Goal: Information Seeking & Learning: Learn about a topic

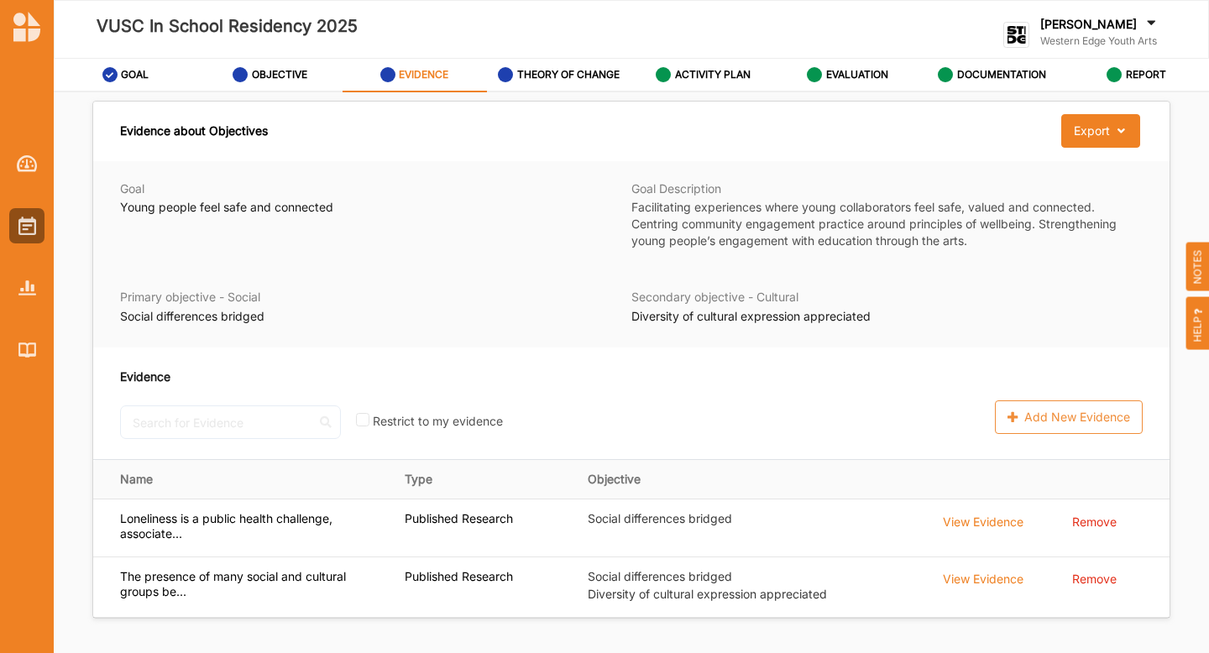
click at [1193, 248] on span "NOTES" at bounding box center [1199, 267] width 24 height 50
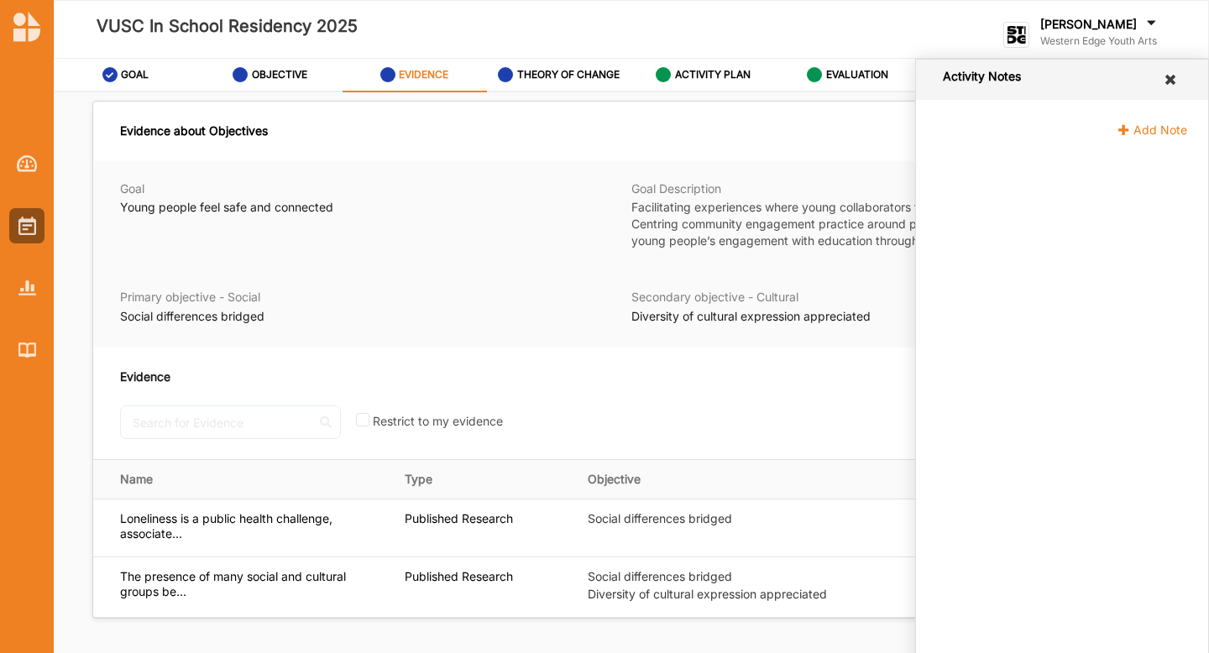
click at [1164, 74] on icon at bounding box center [1171, 79] width 16 height 13
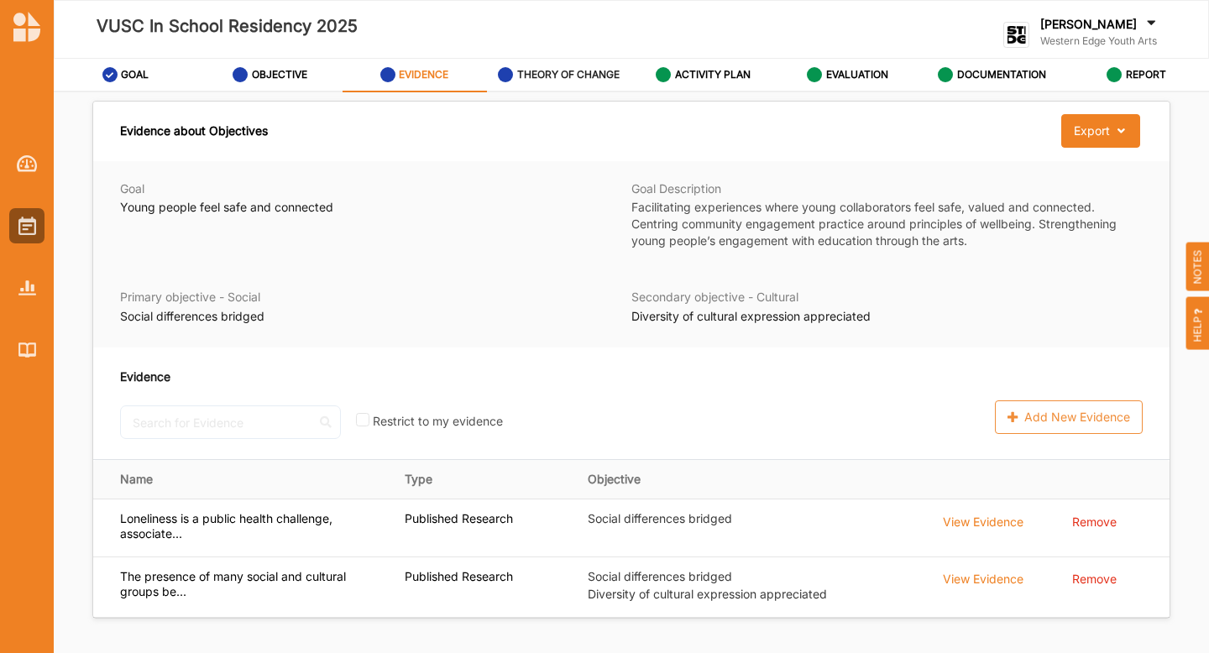
click at [553, 83] on div "THEORY OF CHANGE" at bounding box center [559, 75] width 122 height 30
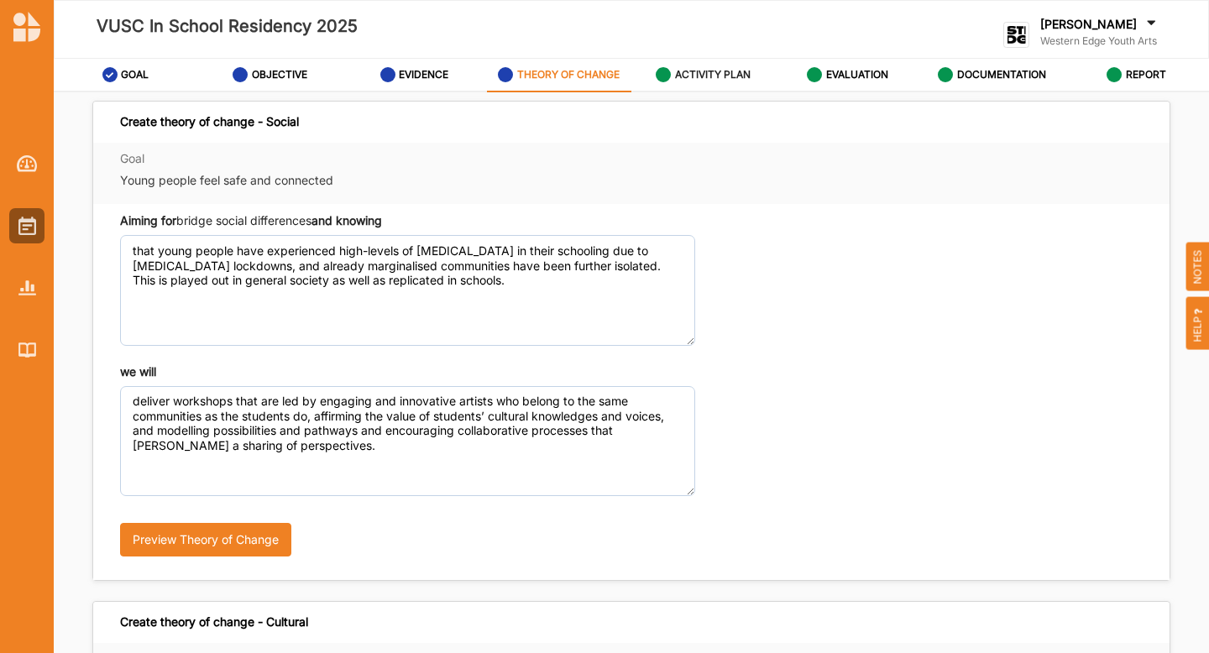
click at [723, 84] on div "ACTIVITY PLAN" at bounding box center [703, 75] width 95 height 30
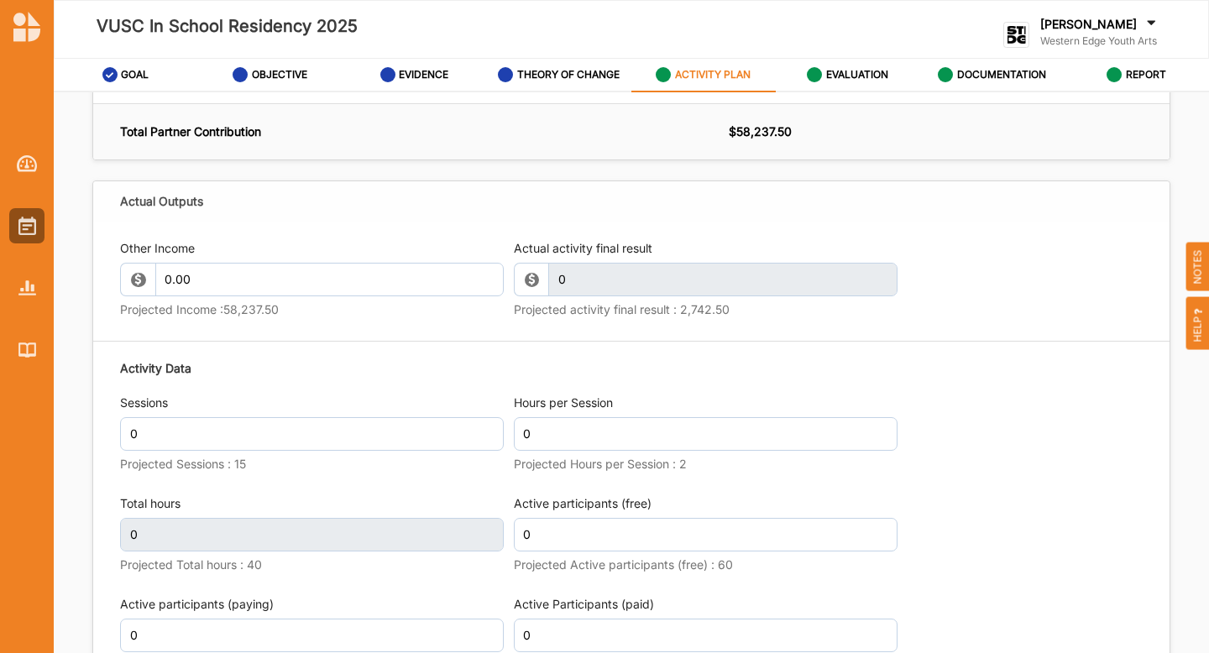
scroll to position [2233, 0]
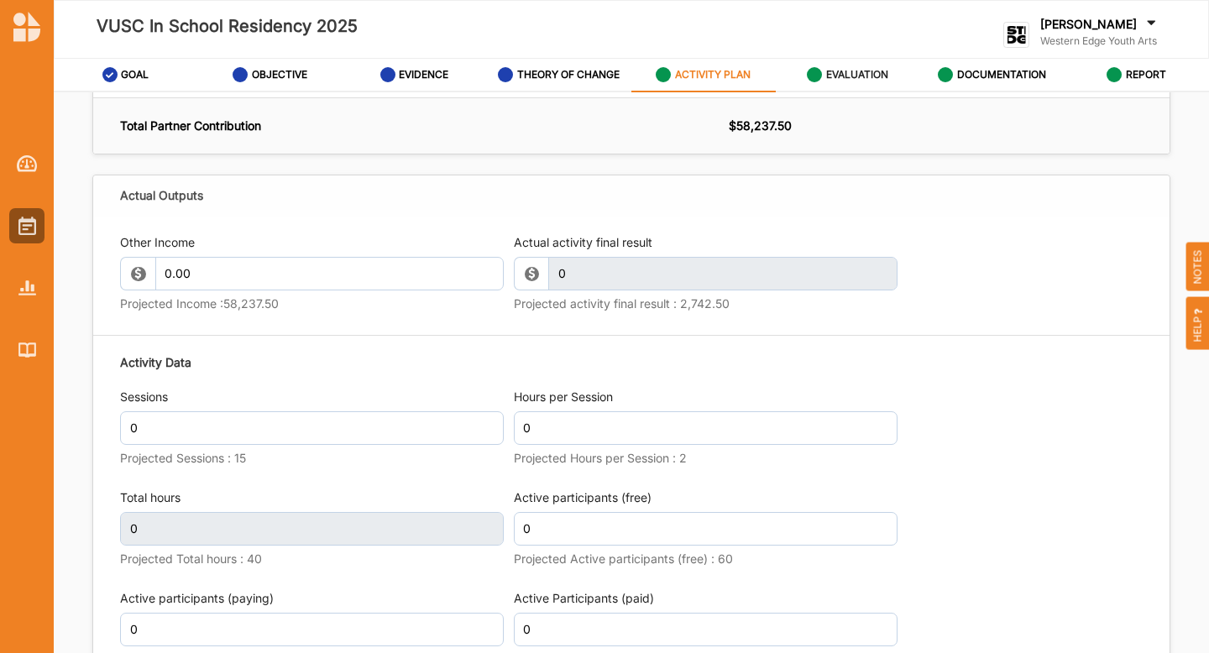
click at [858, 68] on label "EVALUATION" at bounding box center [857, 74] width 62 height 13
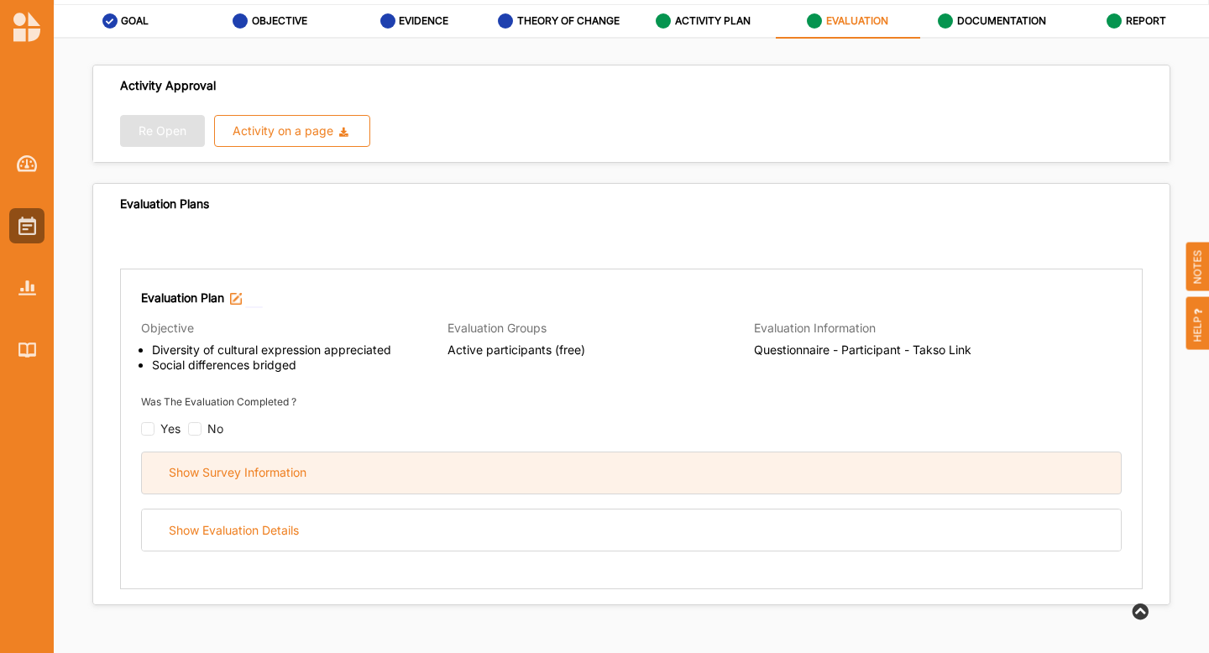
click at [263, 478] on div "Show Survey Information" at bounding box center [631, 473] width 979 height 41
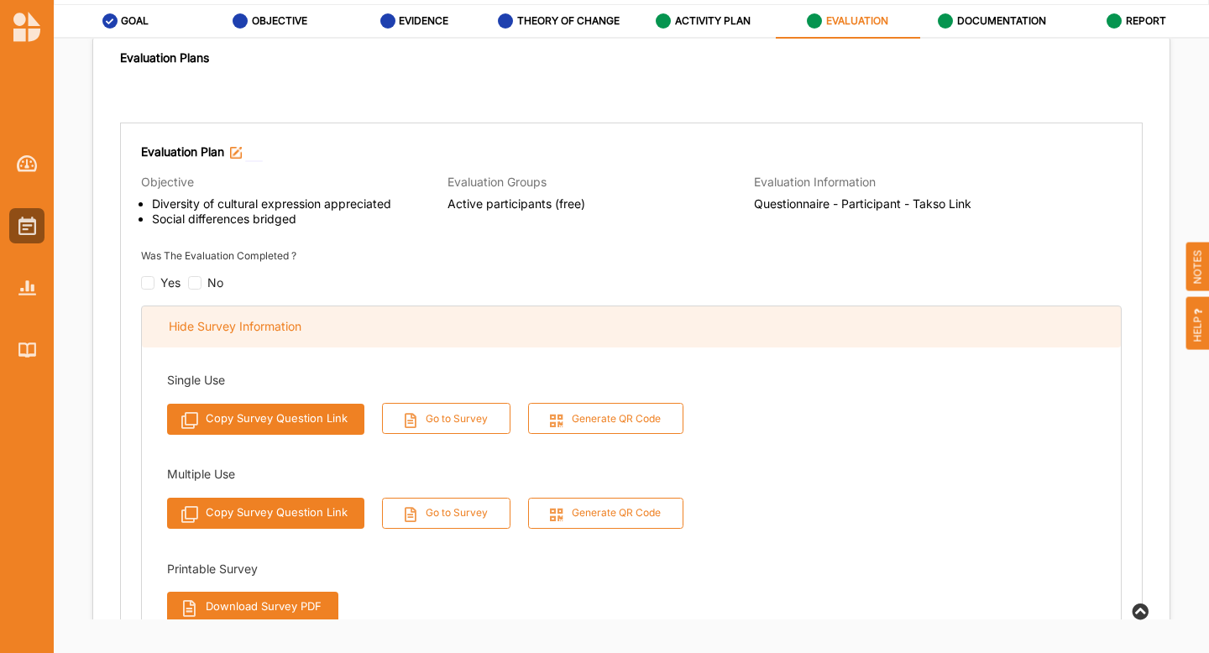
scroll to position [143, 0]
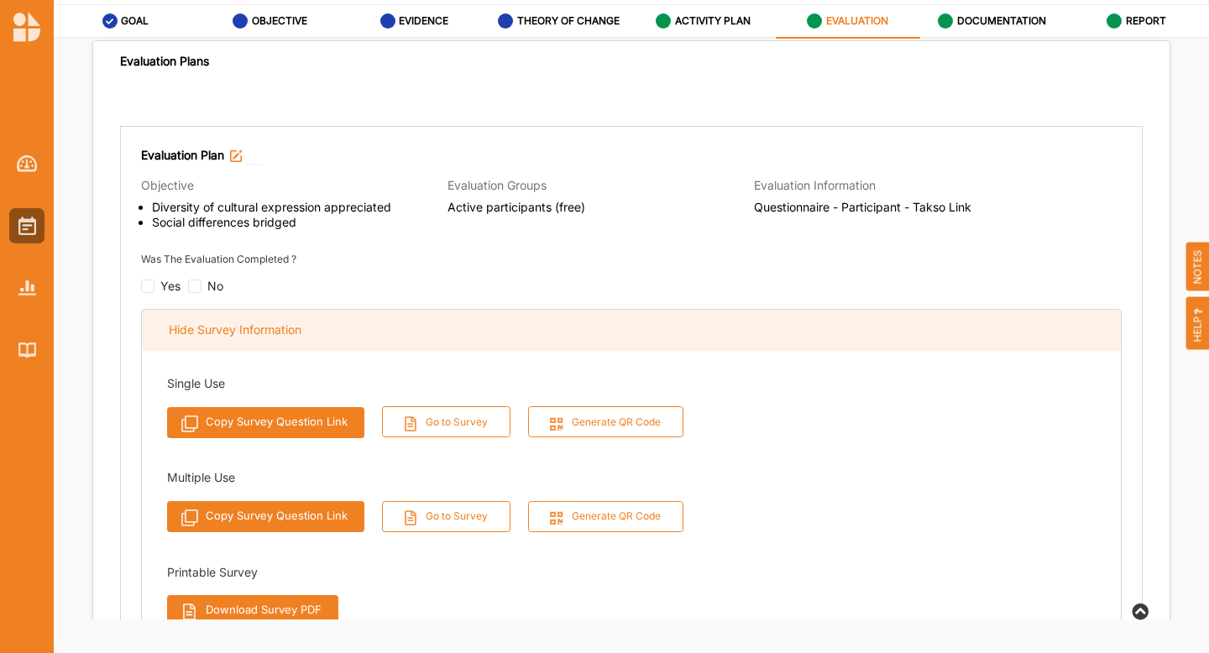
click at [442, 320] on div "Hide Survey Information" at bounding box center [631, 330] width 979 height 41
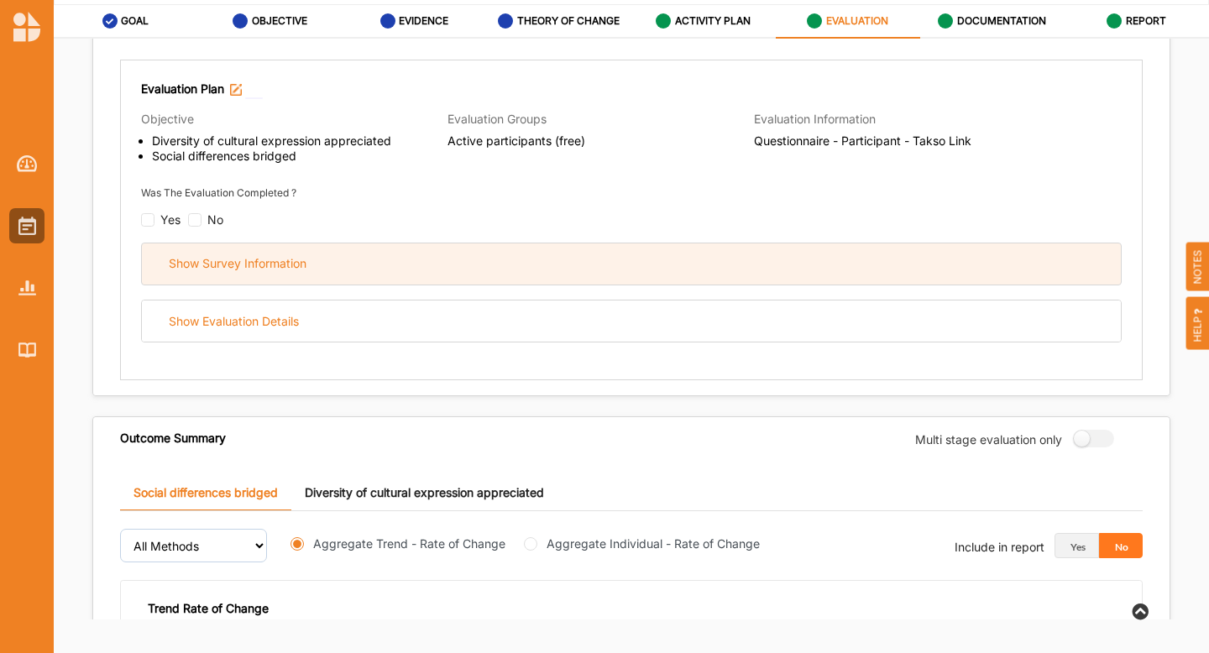
scroll to position [210, 0]
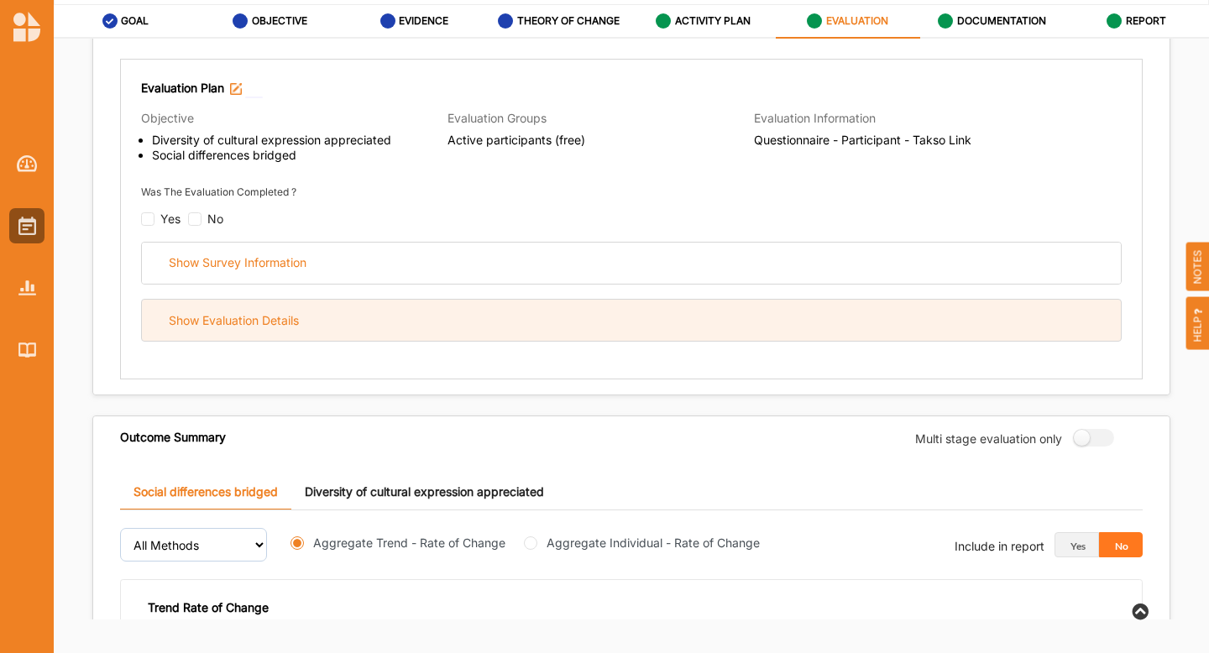
click at [439, 320] on div "Show Evaluation Details" at bounding box center [631, 320] width 979 height 41
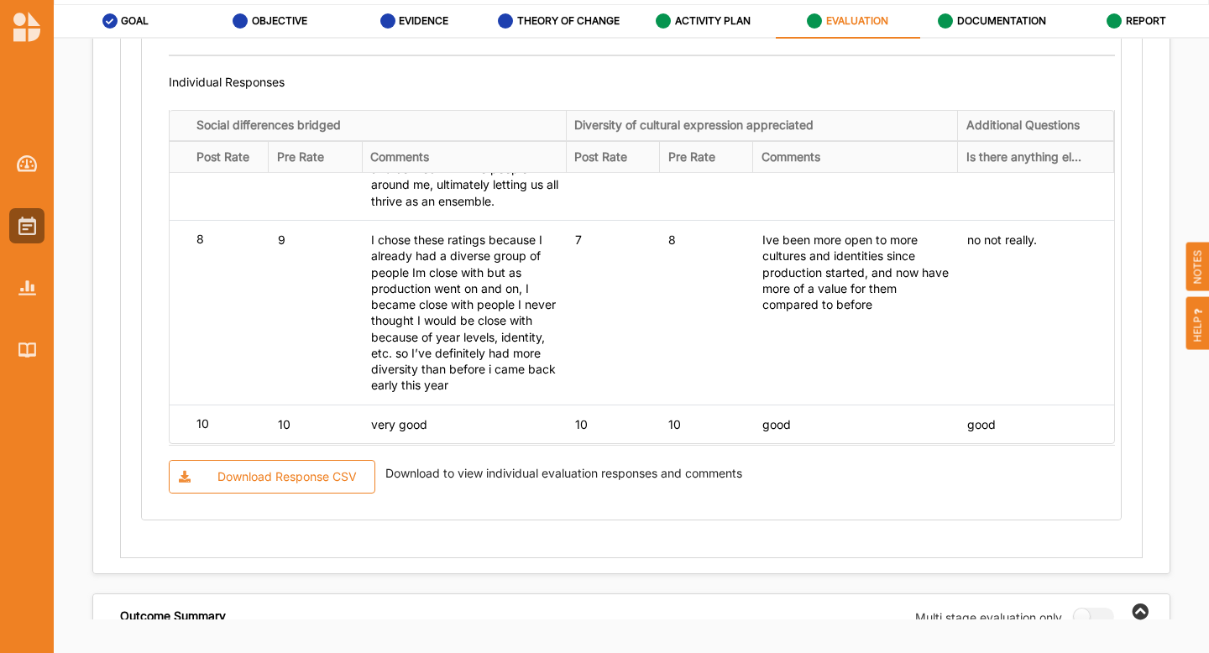
scroll to position [4084, 0]
click at [304, 478] on div "Download Response CSV" at bounding box center [286, 476] width 139 height 15
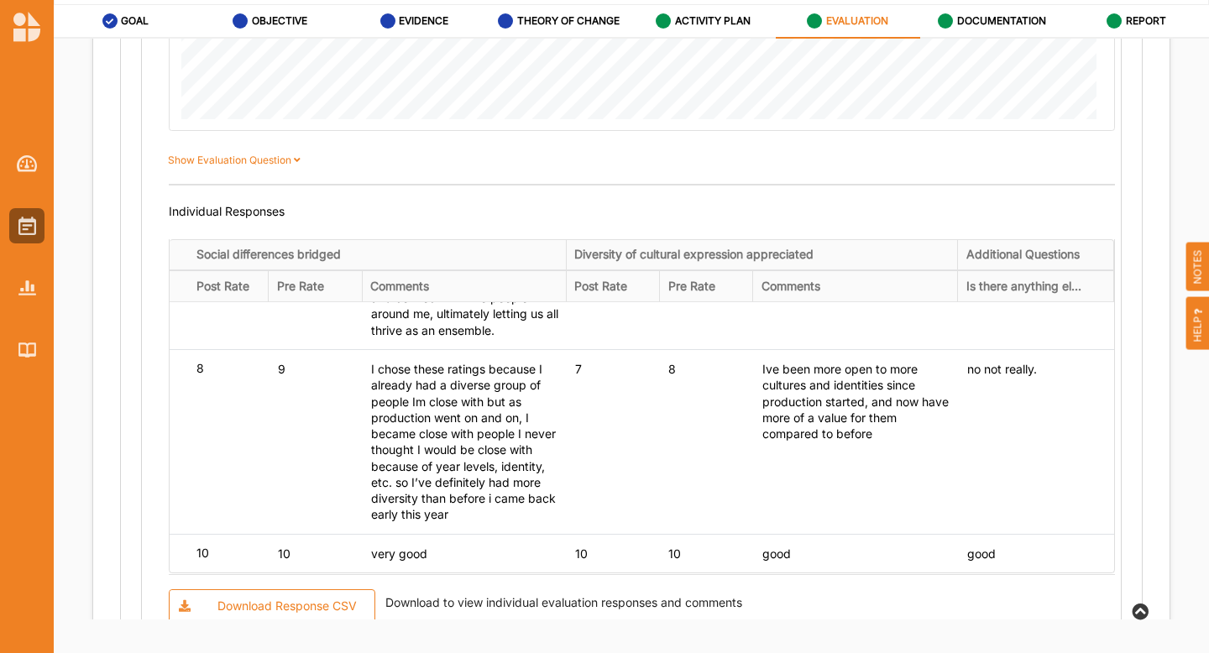
scroll to position [3832, 0]
click at [271, 157] on label "Show Evaluation Question" at bounding box center [237, 160] width 139 height 15
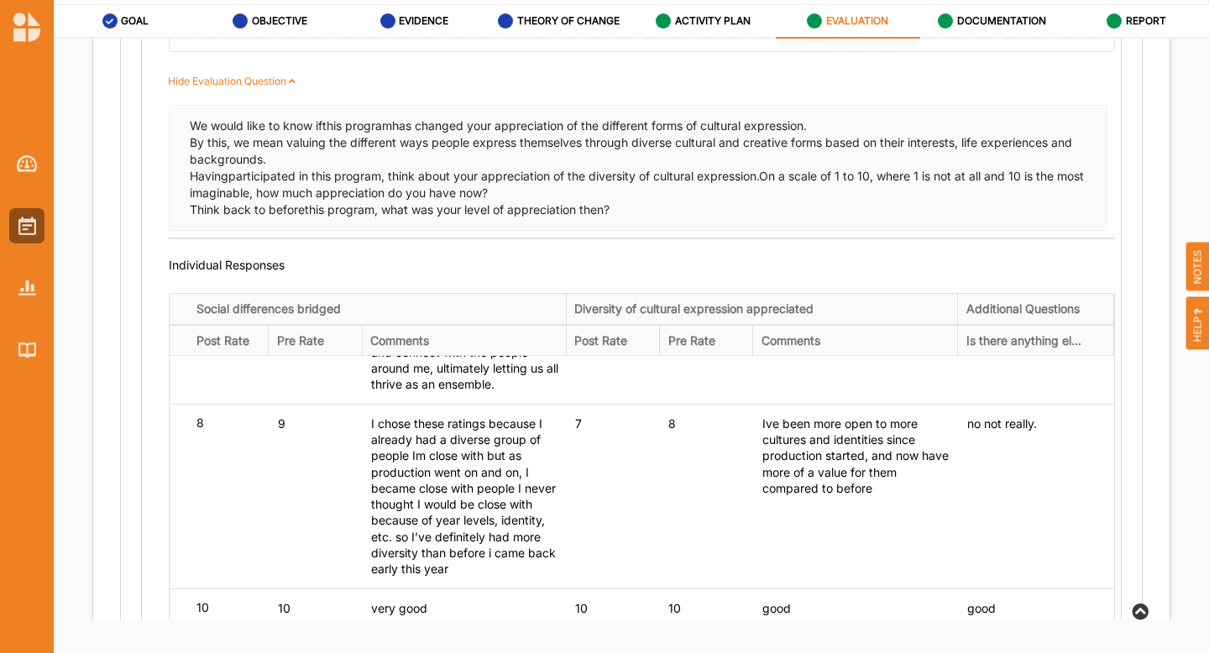
scroll to position [1737, 0]
click at [286, 72] on icon at bounding box center [292, 77] width 12 height 10
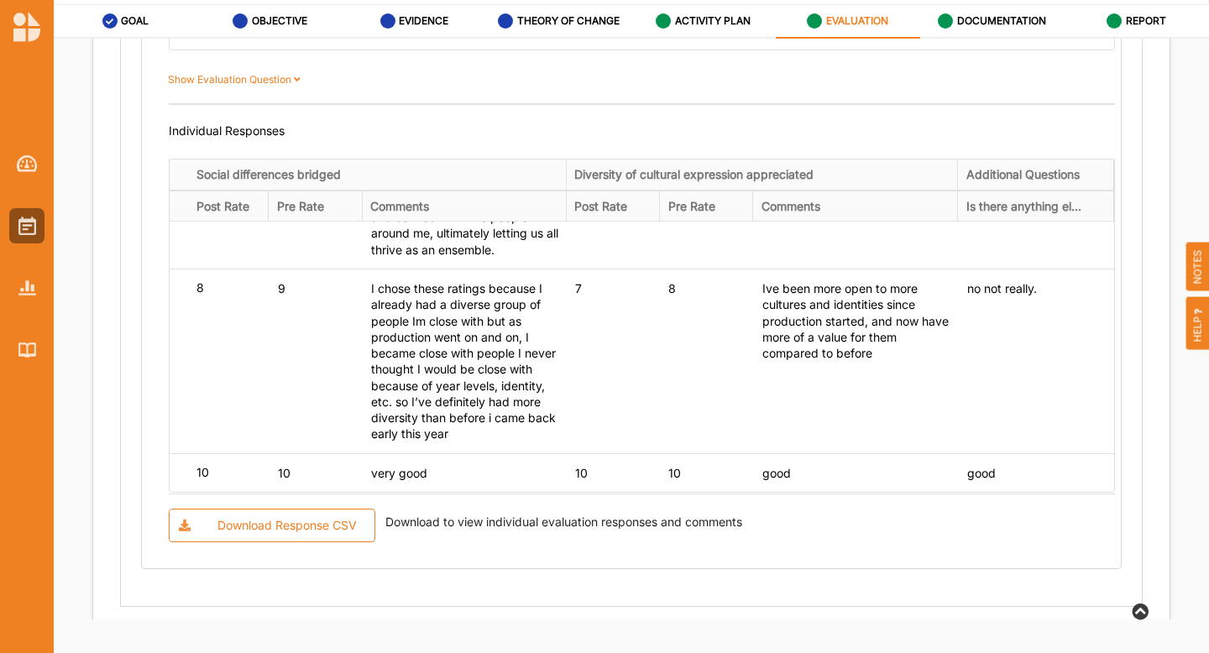
click at [286, 72] on label "Show Evaluation Question" at bounding box center [237, 79] width 139 height 15
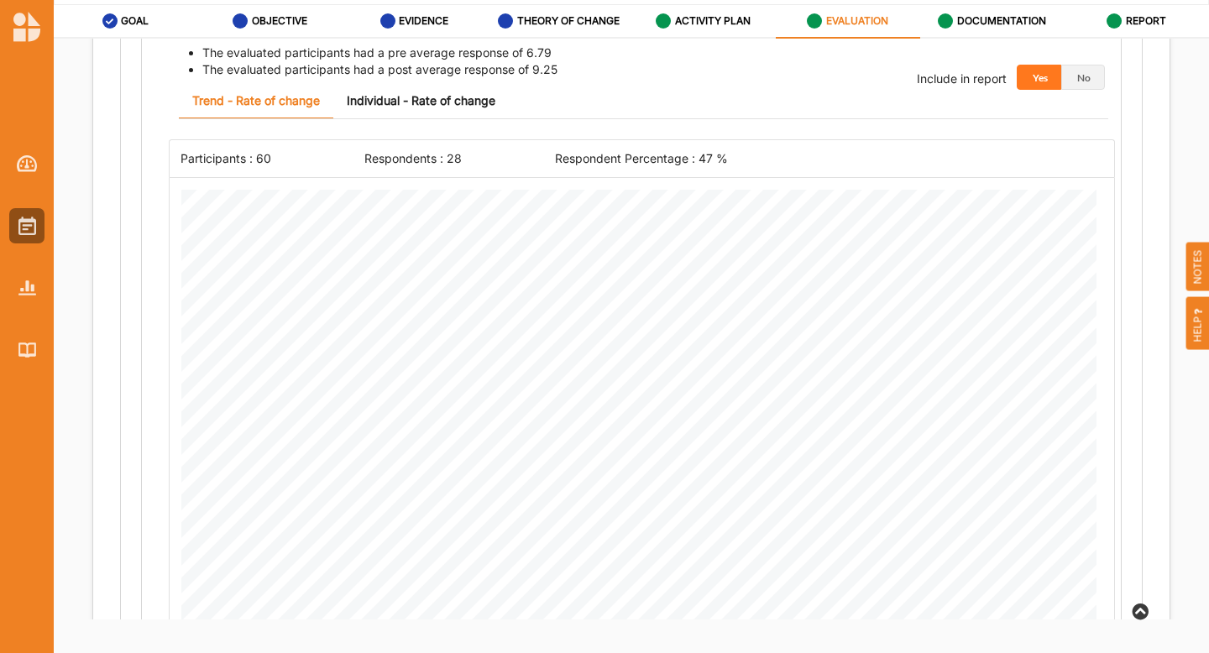
scroll to position [909, 0]
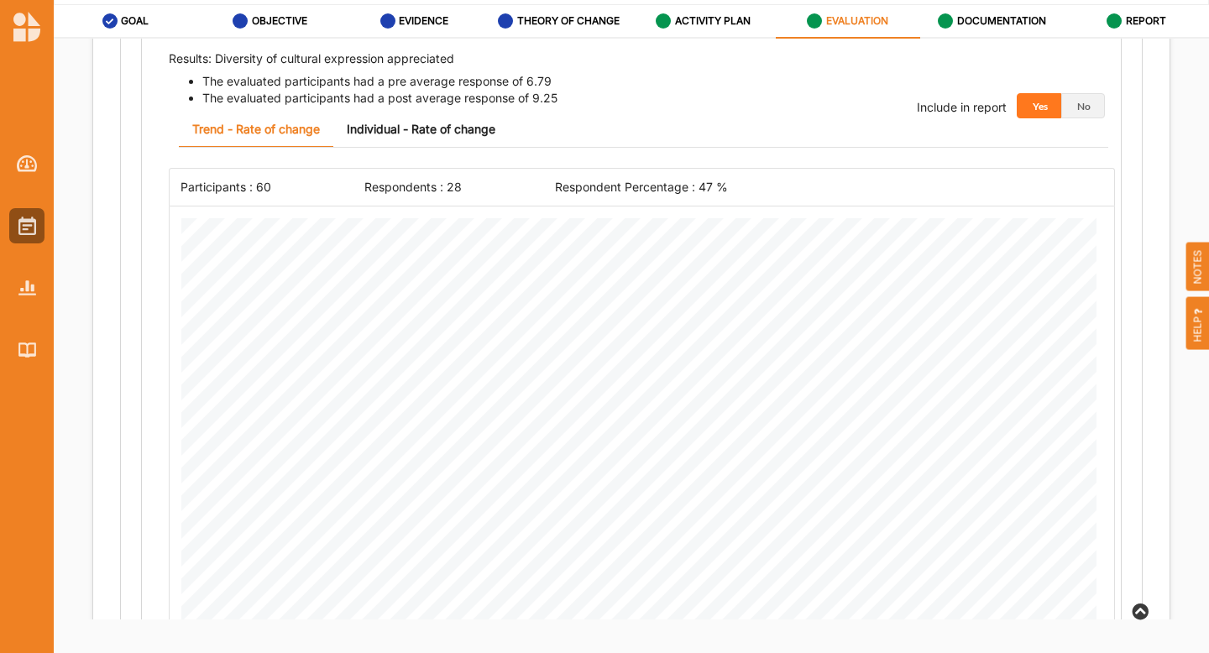
click at [389, 134] on link "Individual - Rate of change" at bounding box center [421, 130] width 176 height 36
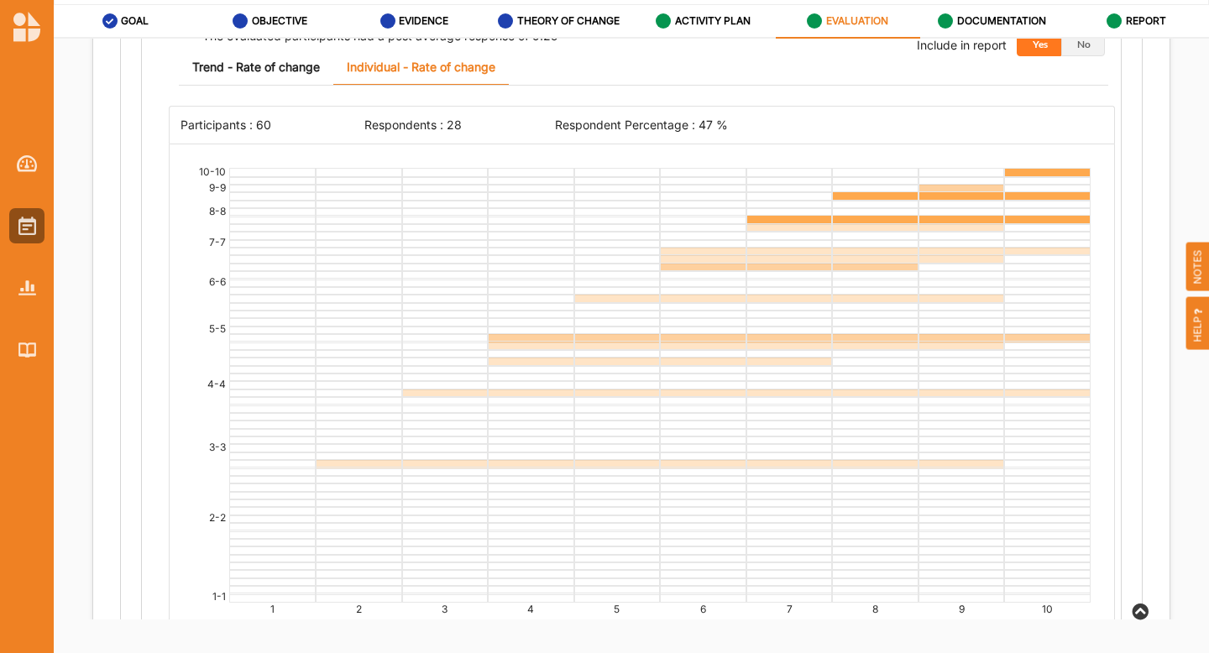
scroll to position [967, 0]
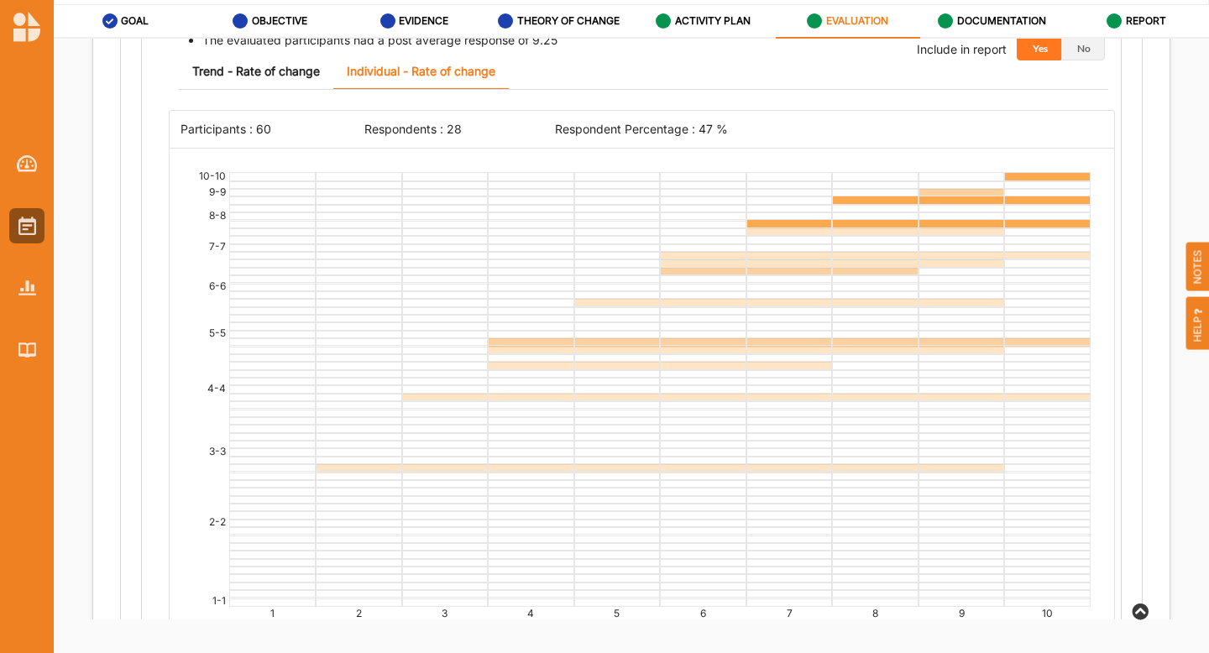
click at [321, 148] on div "10-10 9-9 8-8 7-7 6-6 5-5 4-4 3-3 2-2 1-1 1 2 3 4 5 6 7 8 9 10" at bounding box center [642, 393] width 946 height 490
click at [266, 72] on link "Trend - Rate of change" at bounding box center [256, 72] width 155 height 36
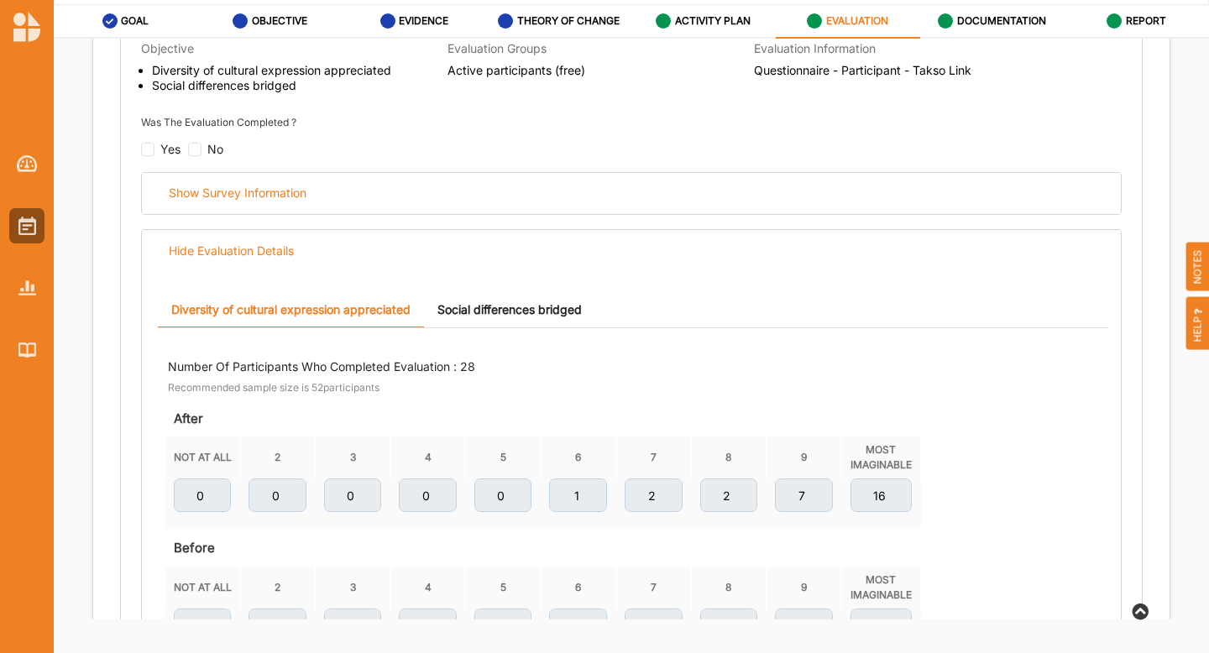
scroll to position [0, 0]
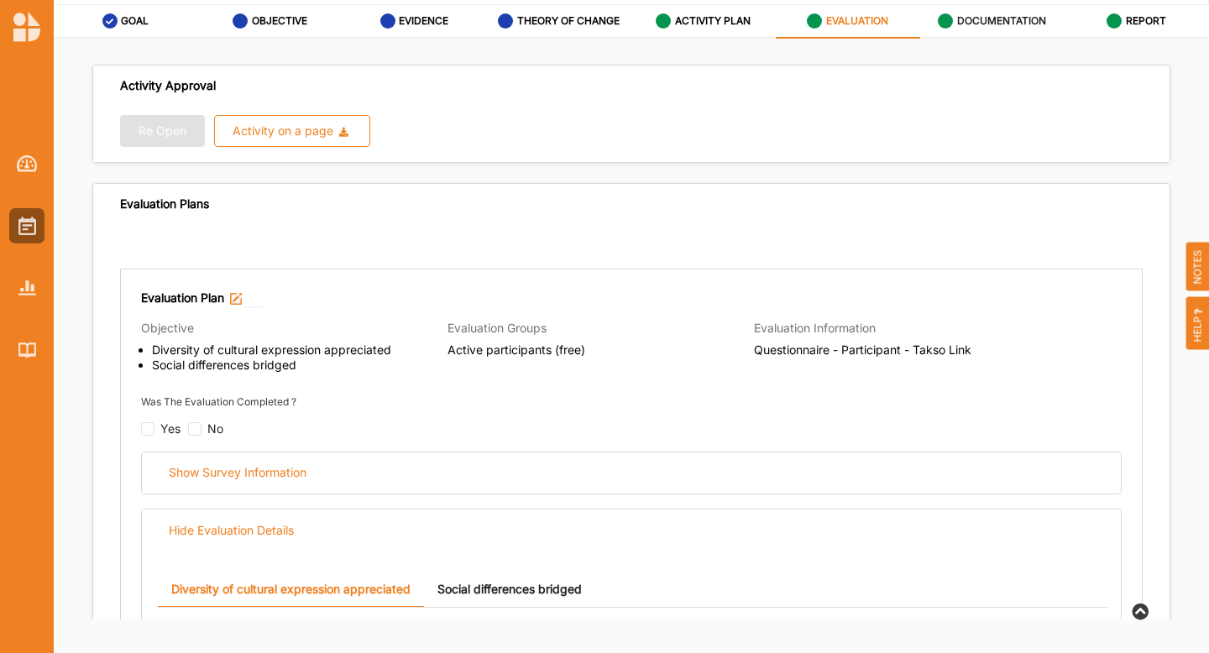
click at [985, 10] on div "DOCUMENTATION" at bounding box center [992, 21] width 108 height 30
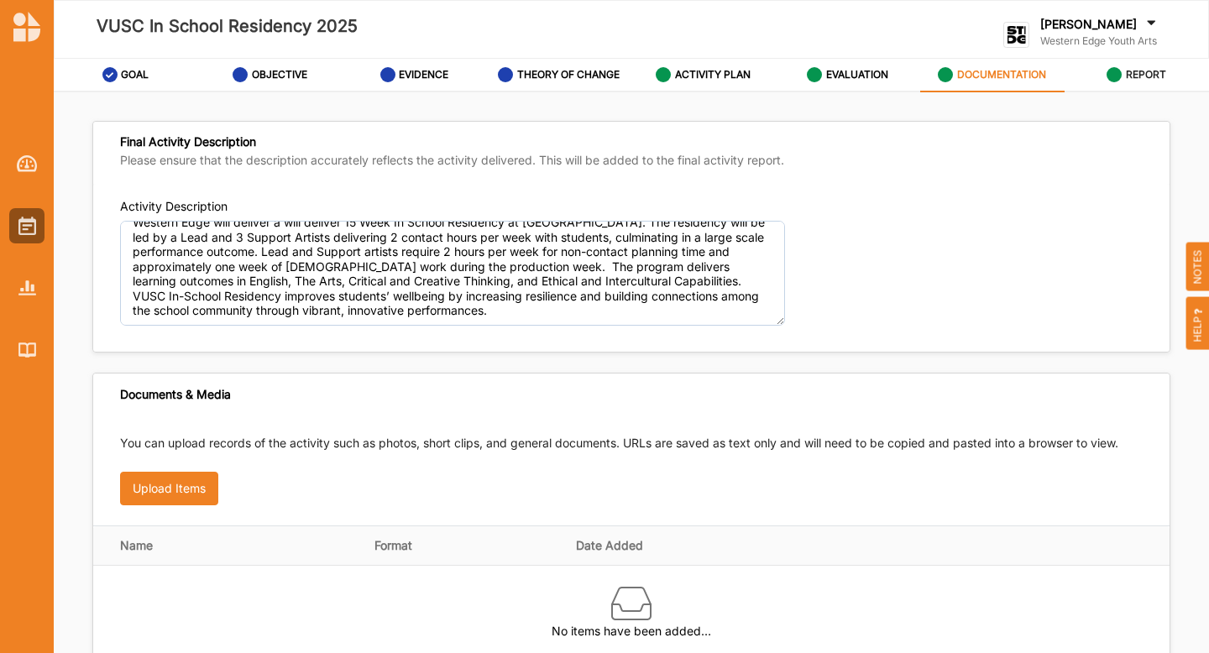
click at [1113, 72] on icon at bounding box center [1114, 74] width 15 height 15
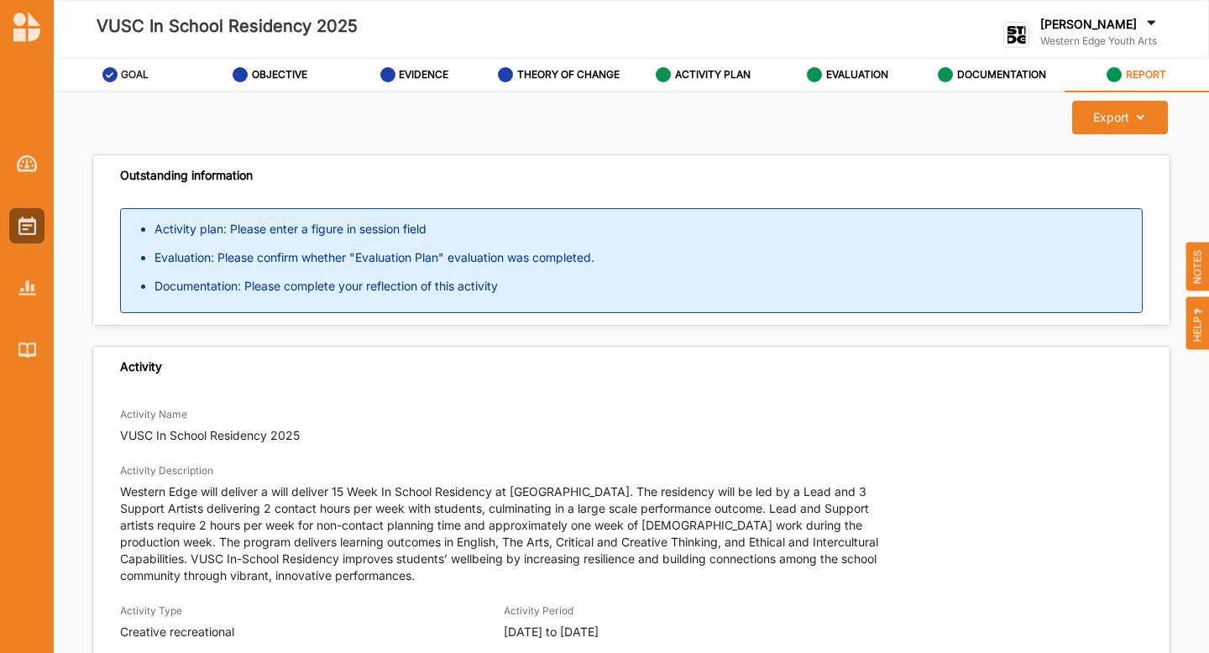
click at [126, 68] on label "GOAL" at bounding box center [135, 74] width 28 height 13
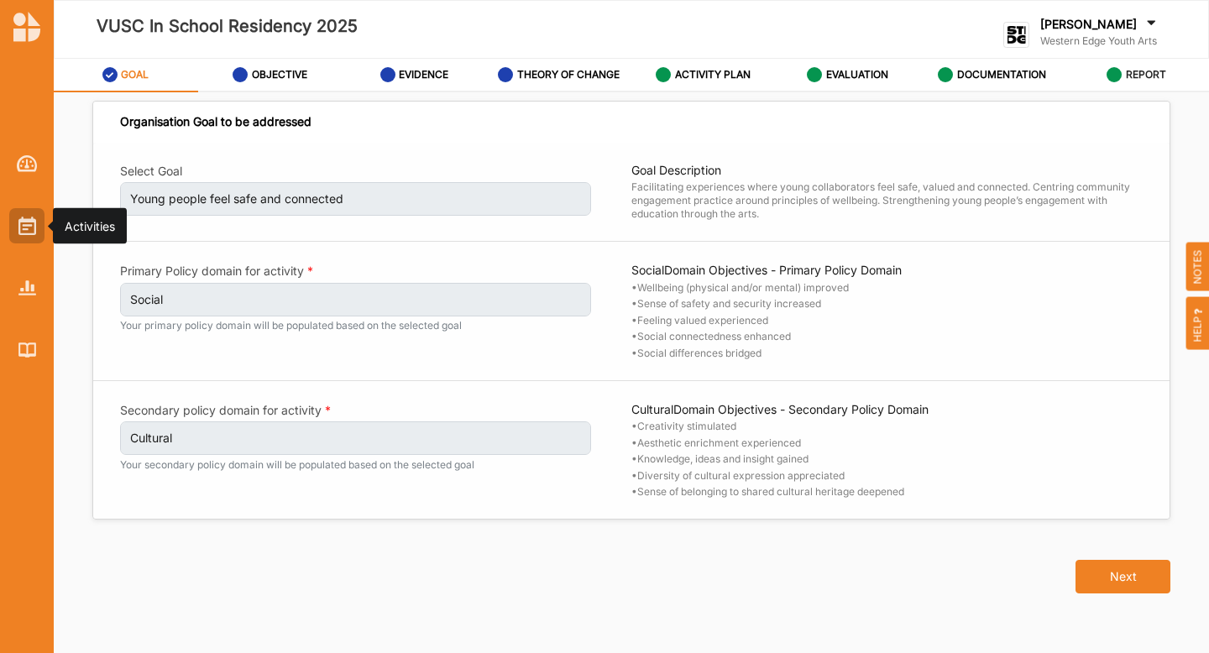
click at [14, 232] on div at bounding box center [26, 225] width 35 height 35
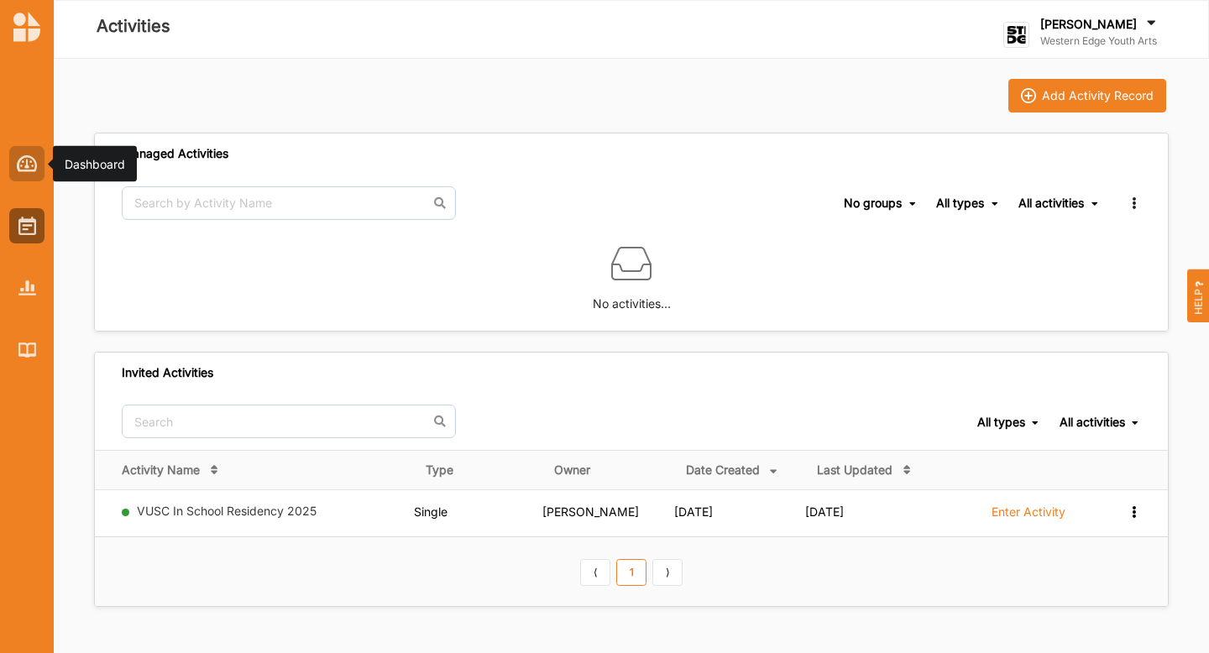
click at [20, 173] on div at bounding box center [26, 163] width 35 height 35
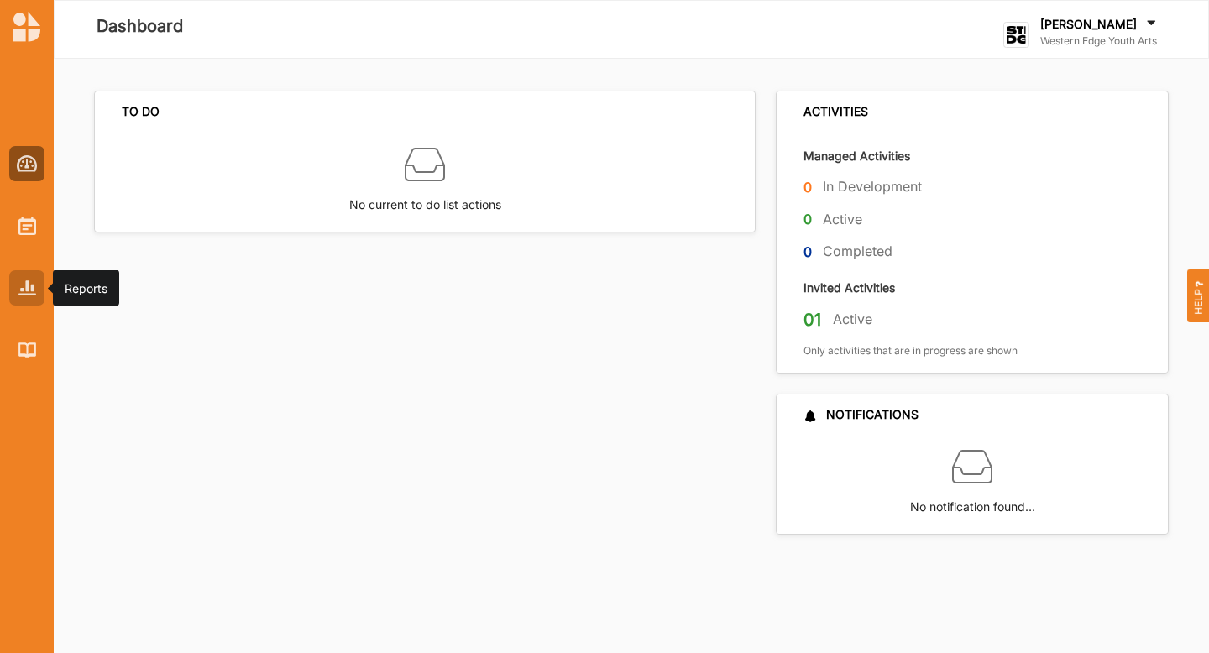
click at [24, 292] on img at bounding box center [27, 287] width 18 height 14
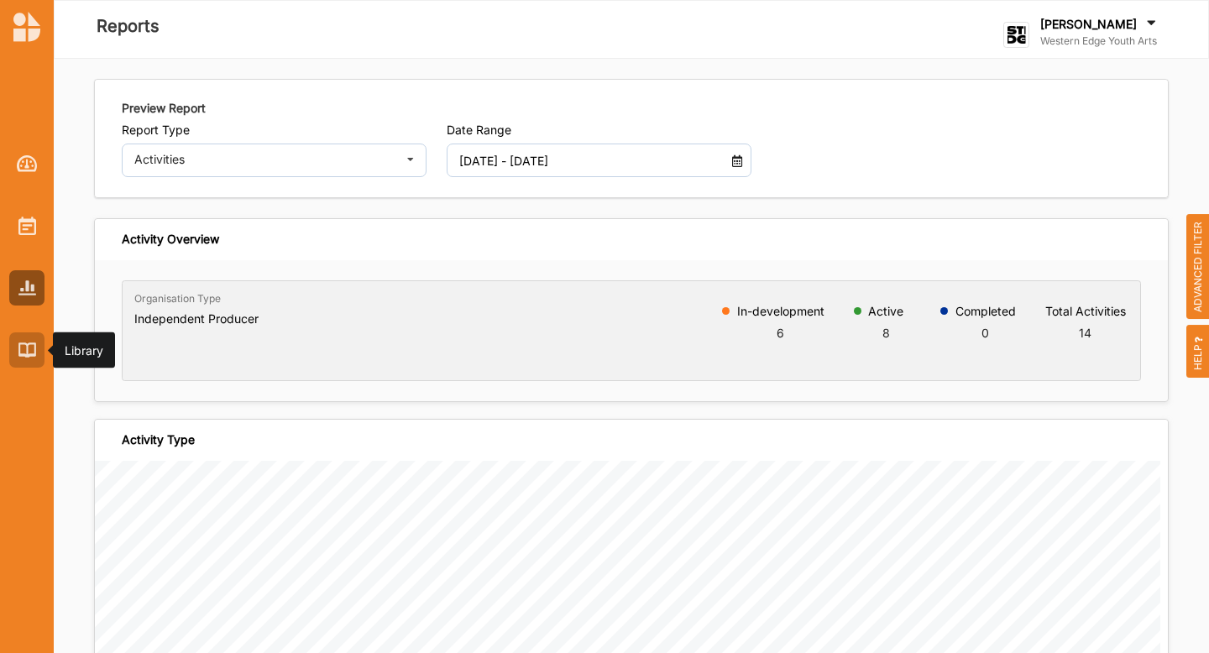
click at [16, 347] on div at bounding box center [26, 350] width 35 height 35
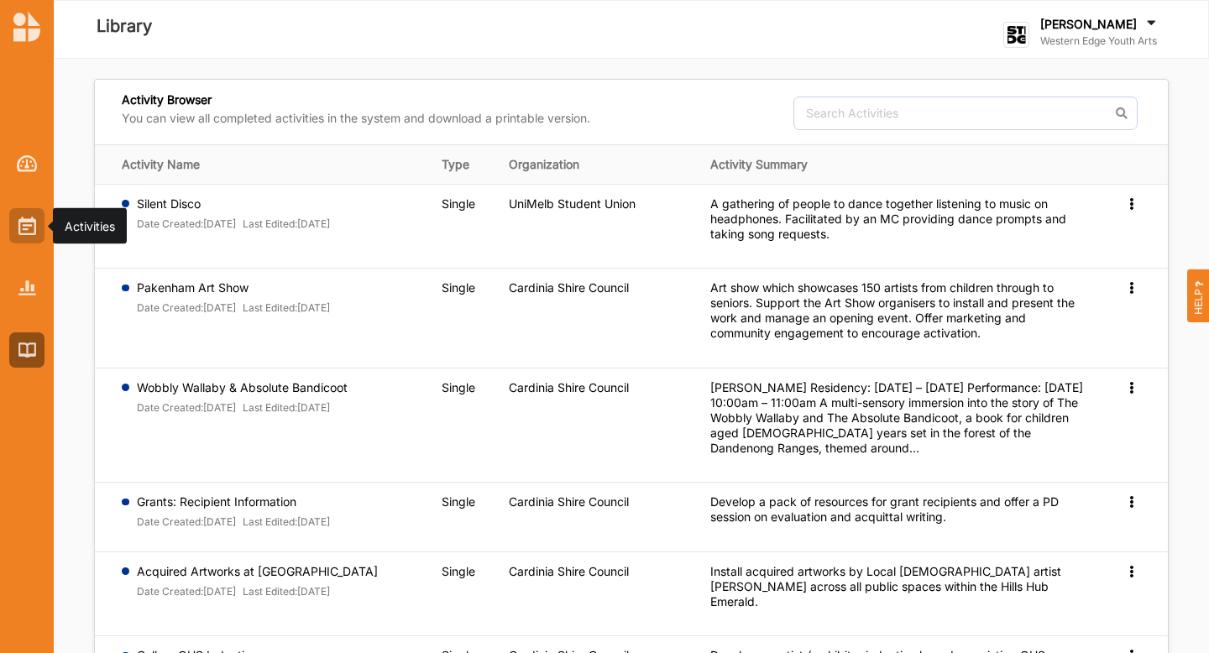
click at [35, 213] on div at bounding box center [26, 225] width 35 height 35
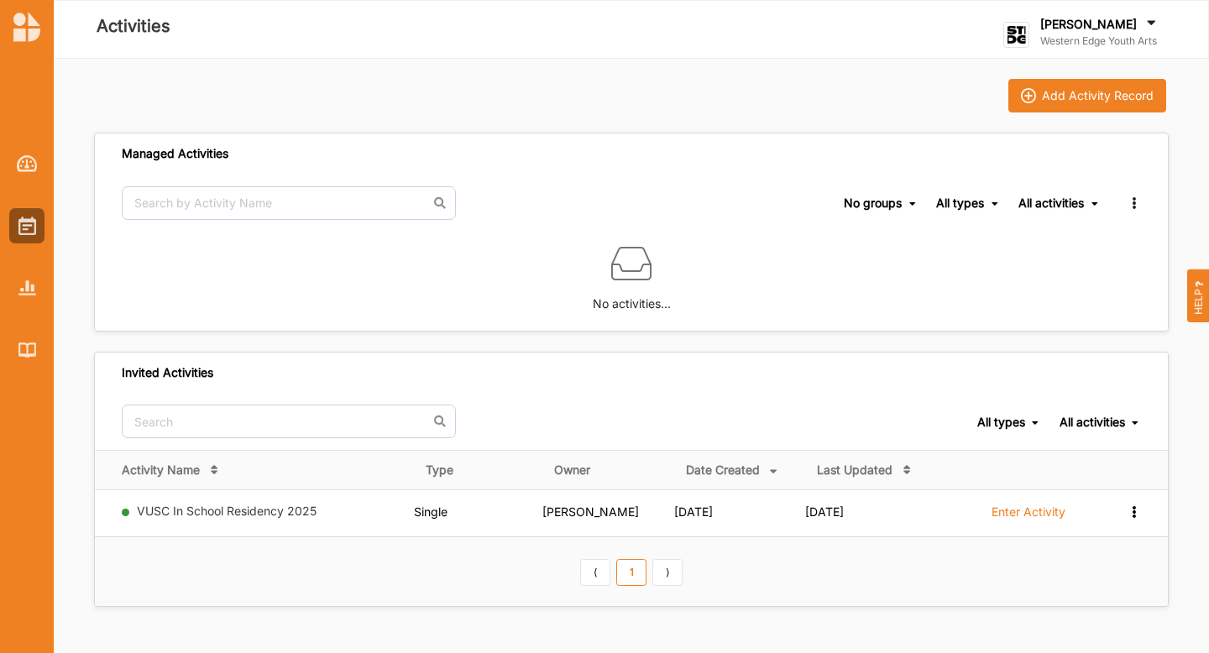
click at [1104, 26] on div "[PERSON_NAME]" at bounding box center [1099, 25] width 119 height 18
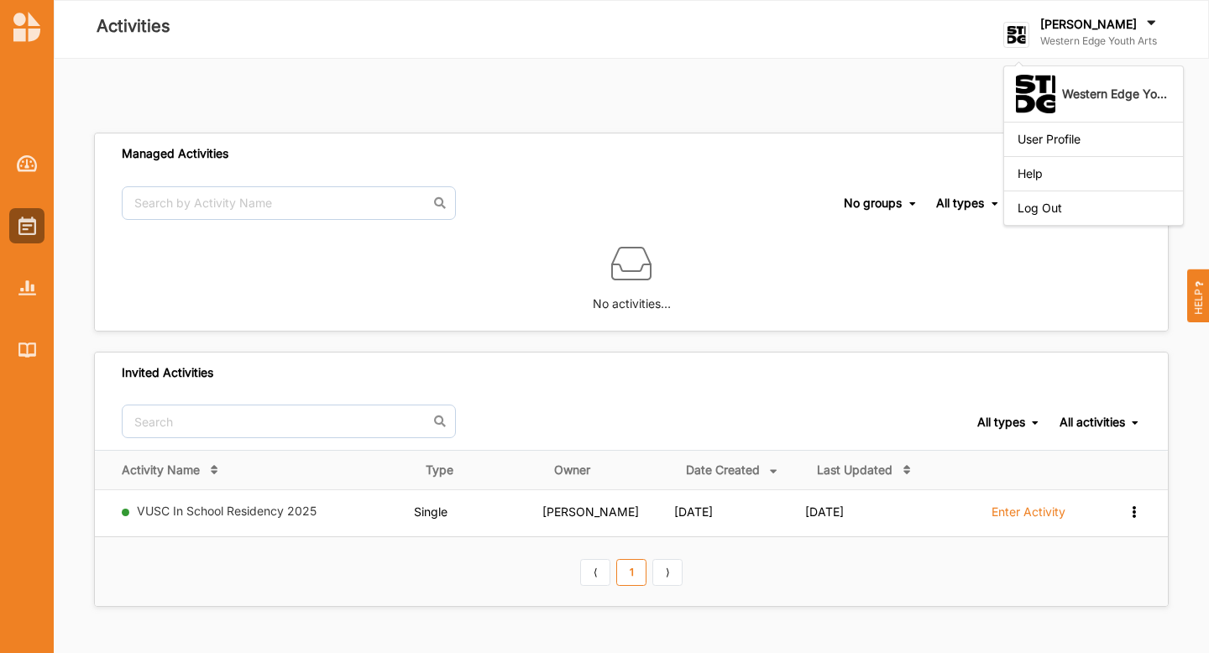
click at [1143, 17] on icon at bounding box center [1151, 25] width 17 height 18
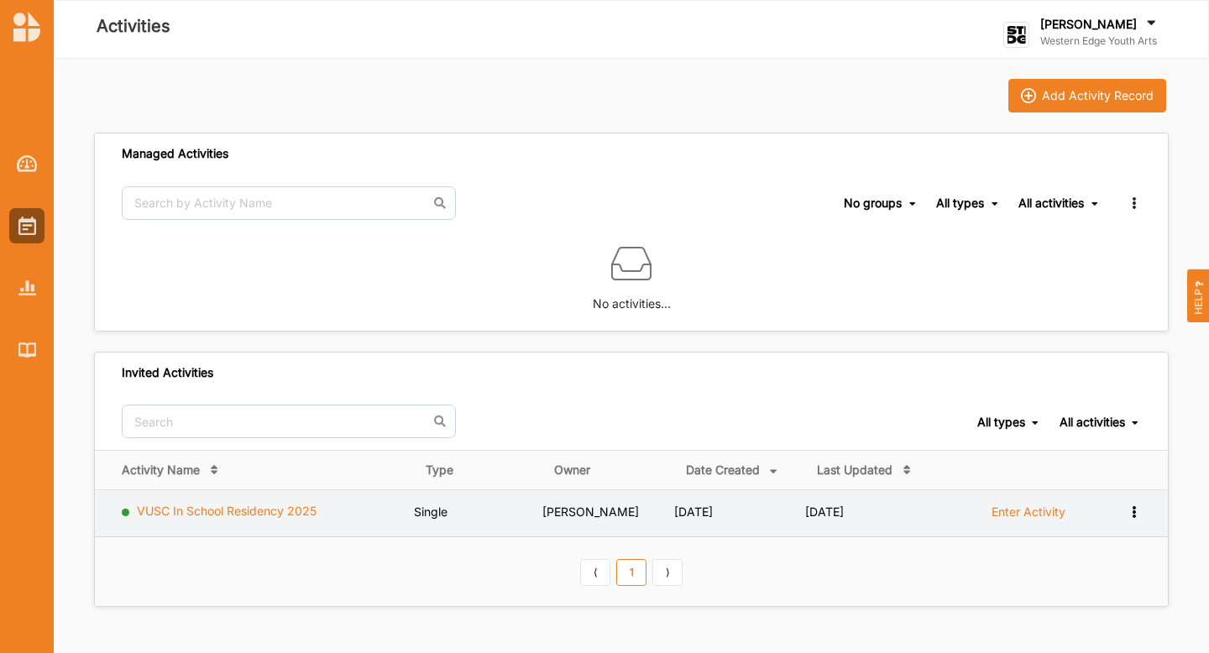
click at [257, 512] on link "VUSC In School Residency 2025" at bounding box center [227, 511] width 180 height 14
